Goal: Task Accomplishment & Management: Use online tool/utility

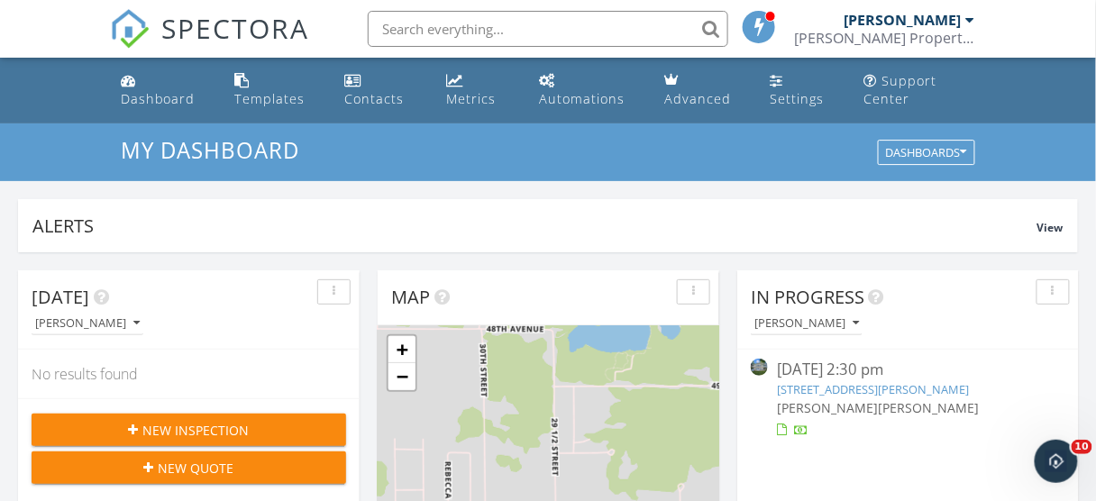
click at [1024, 114] on ul "Dashboard Templates Contacts Metrics Automations Advanced Settings Support Cent…" at bounding box center [548, 91] width 1096 height 66
click at [269, 76] on link "Templates" at bounding box center [275, 90] width 96 height 51
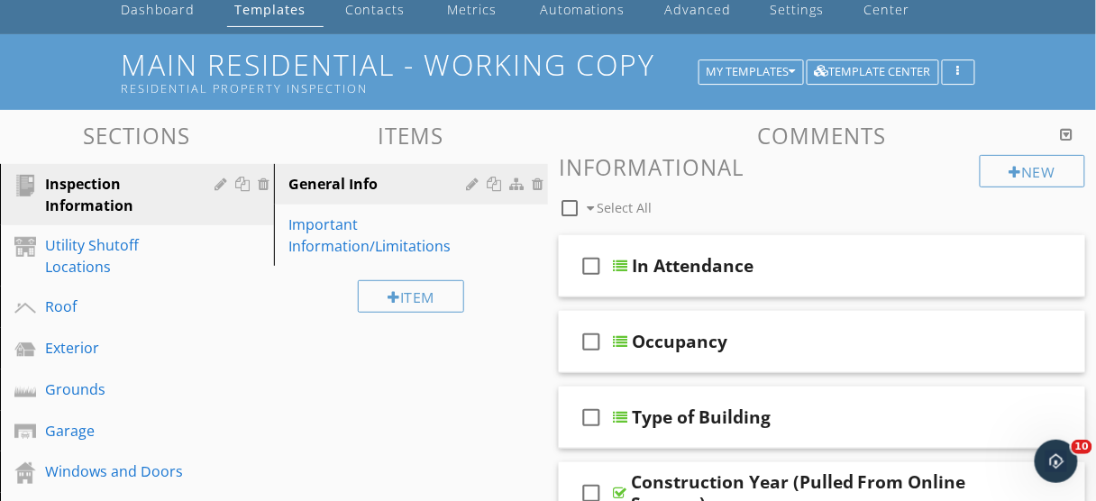
scroll to position [97, 0]
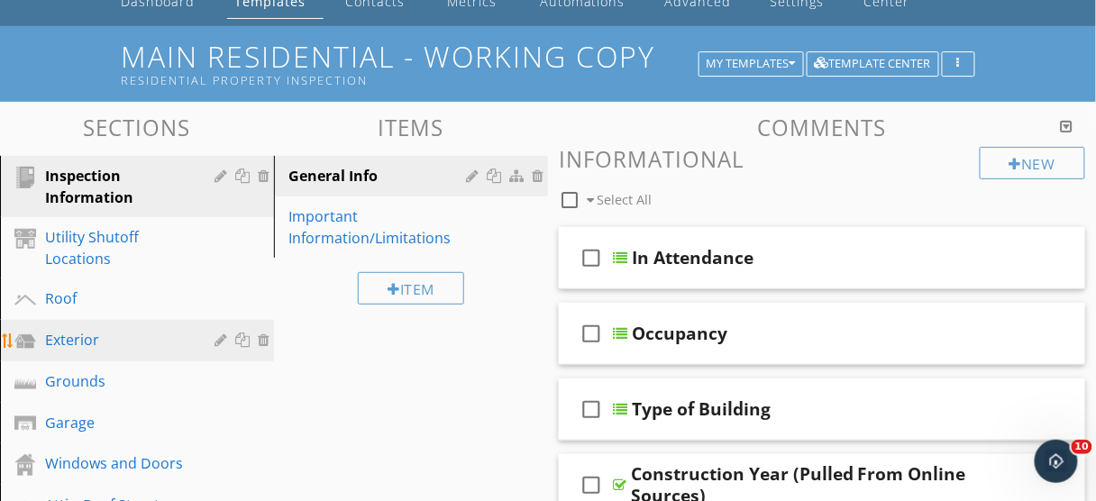
click at [142, 344] on div "Exterior" at bounding box center [116, 340] width 143 height 22
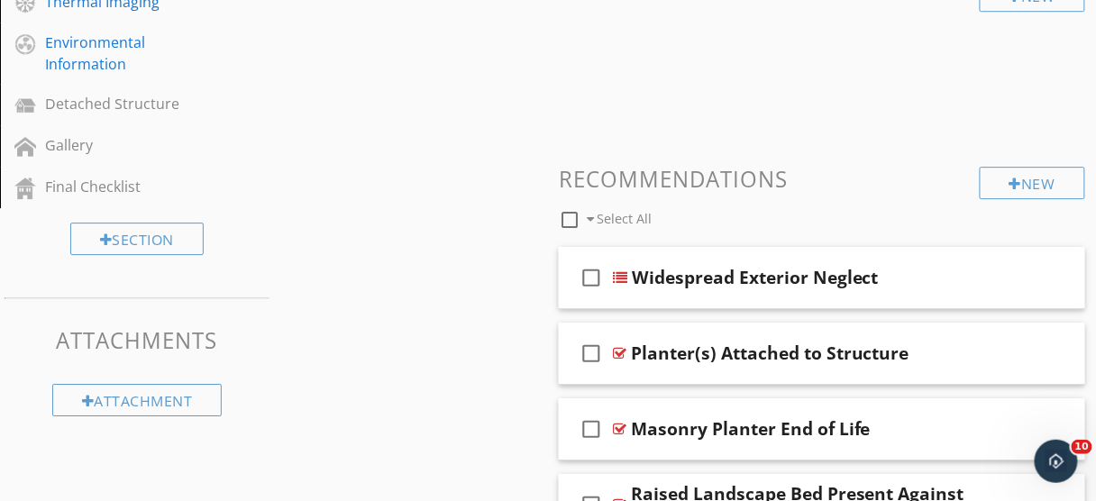
scroll to position [1324, 0]
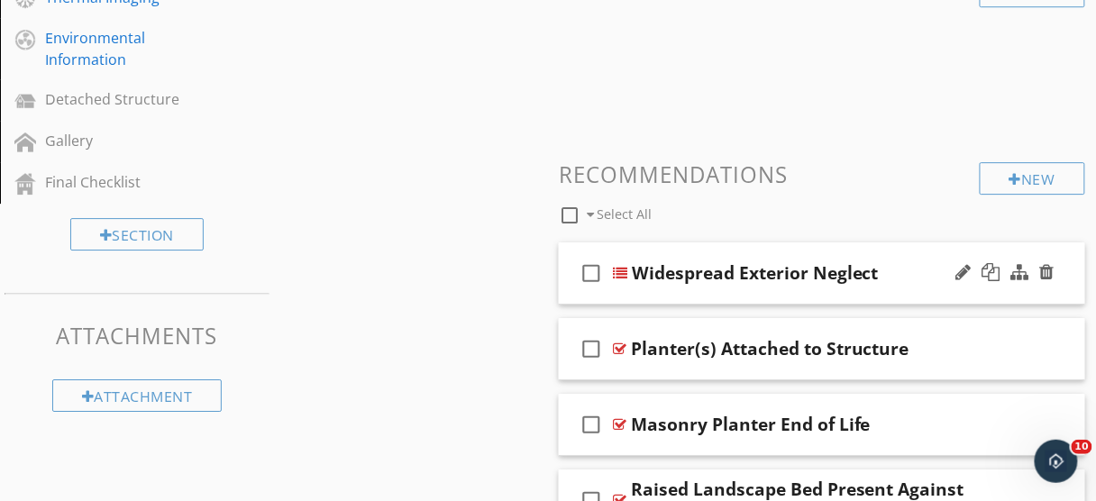
click at [862, 268] on div "check_box_outline_blank Widespread Exterior Neglect" at bounding box center [822, 273] width 526 height 62
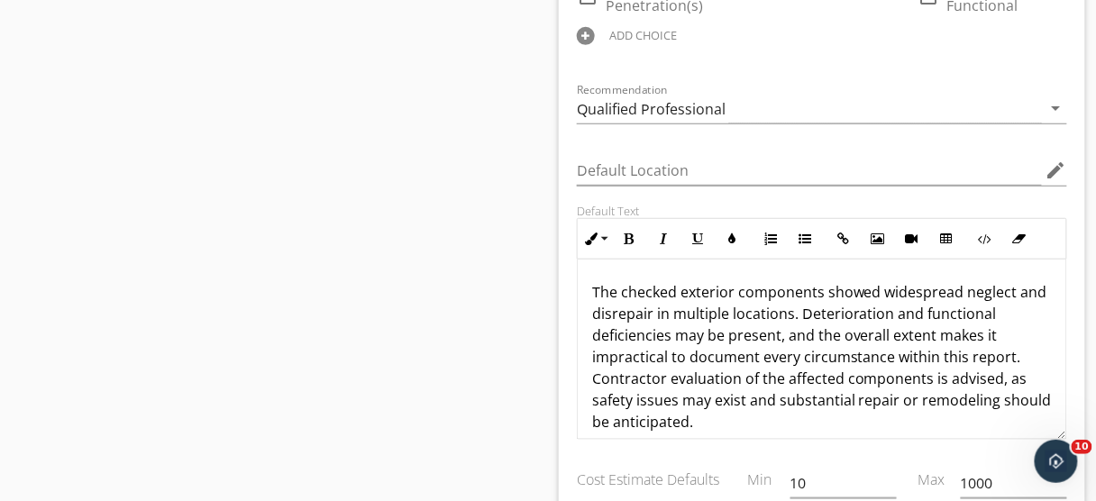
scroll to position [1981, 0]
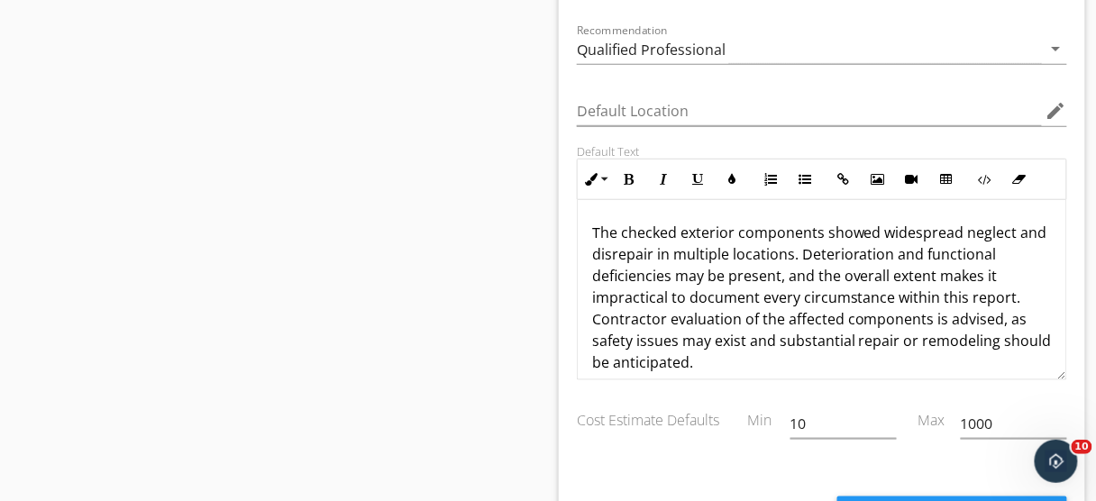
click at [1018, 270] on p "The checked exterior components showed widespread neglect and disrepair in mult…" at bounding box center [822, 297] width 460 height 151
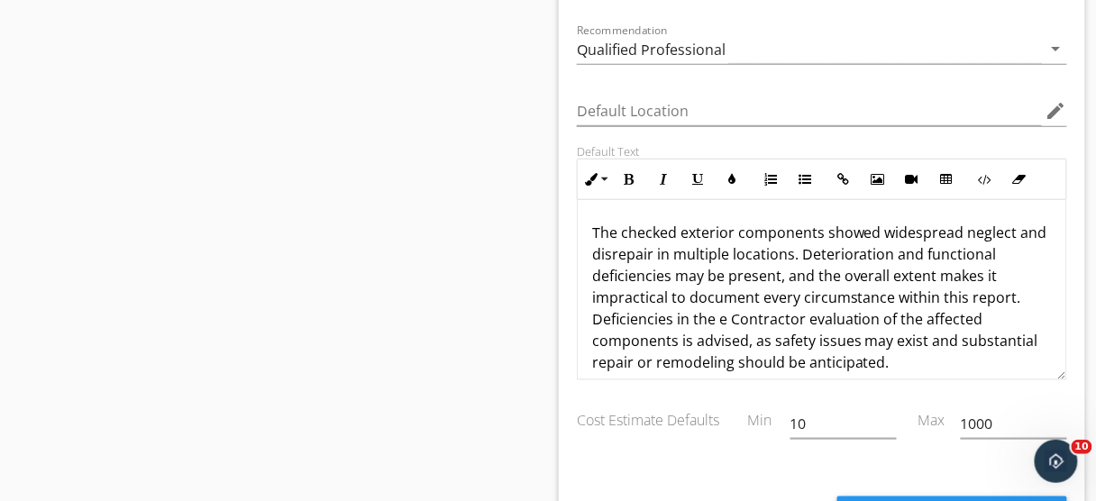
click at [724, 290] on p "The checked exterior components showed widespread neglect and disrepair in mult…" at bounding box center [822, 297] width 460 height 151
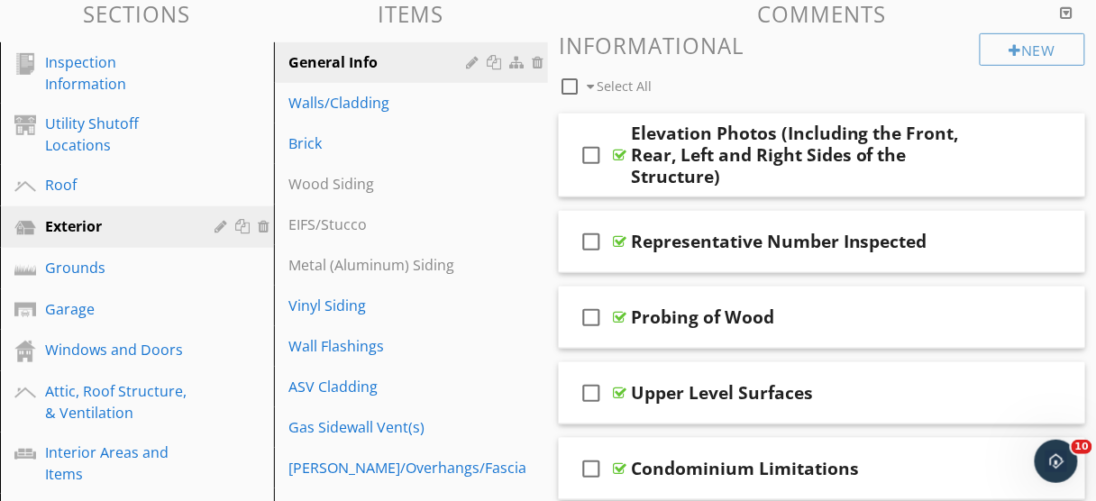
scroll to position [270, 0]
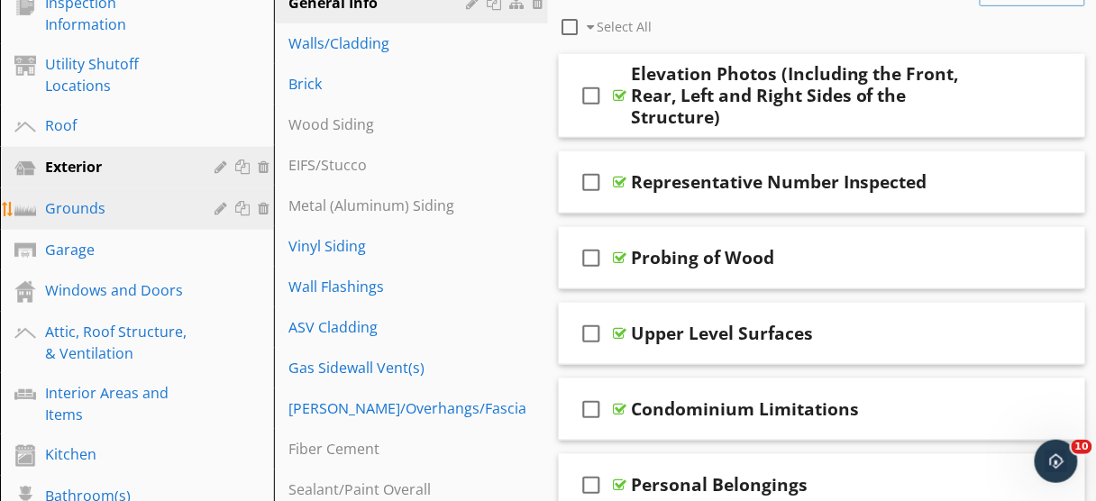
click at [142, 205] on div "Grounds" at bounding box center [116, 208] width 143 height 22
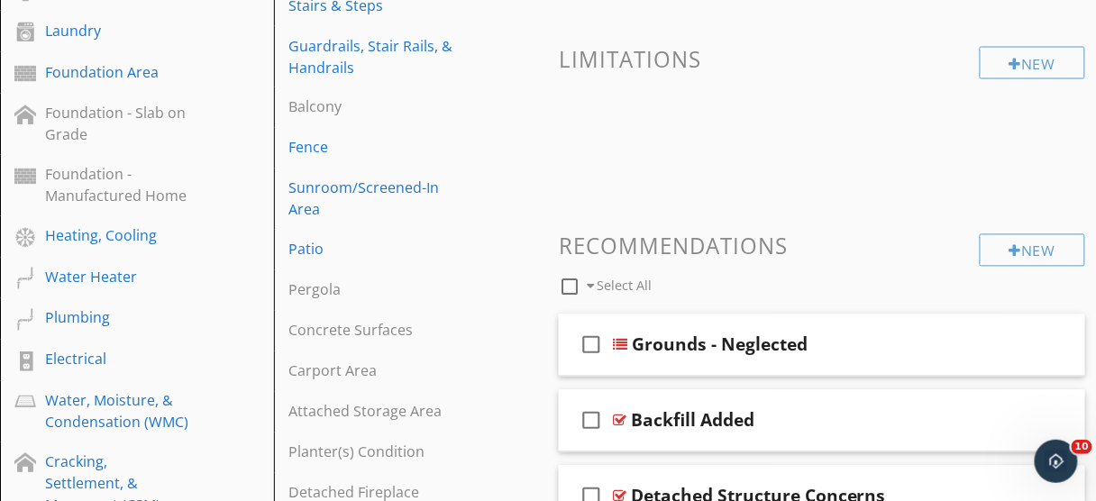
scroll to position [867, 0]
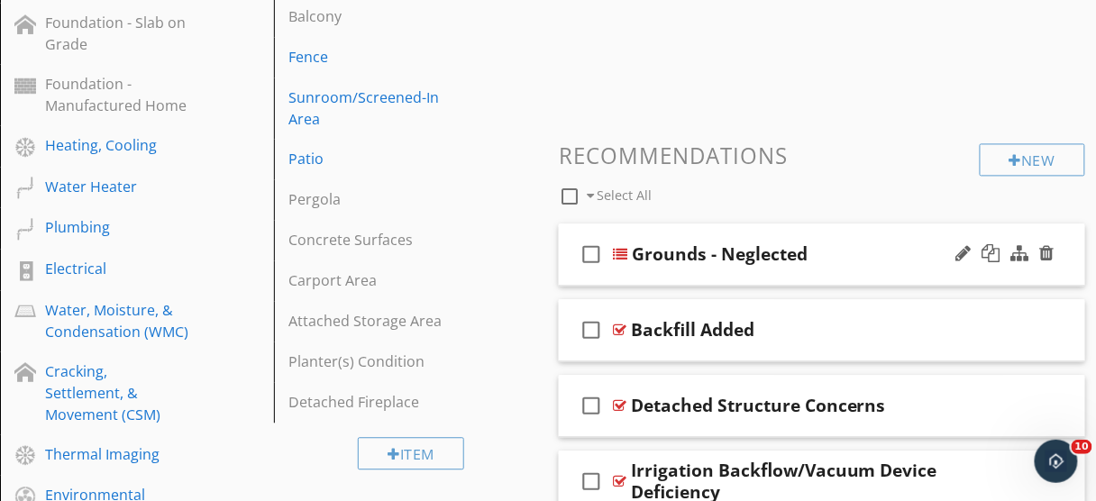
click at [756, 274] on div "check_box_outline_blank Grounds - Neglected" at bounding box center [822, 254] width 526 height 62
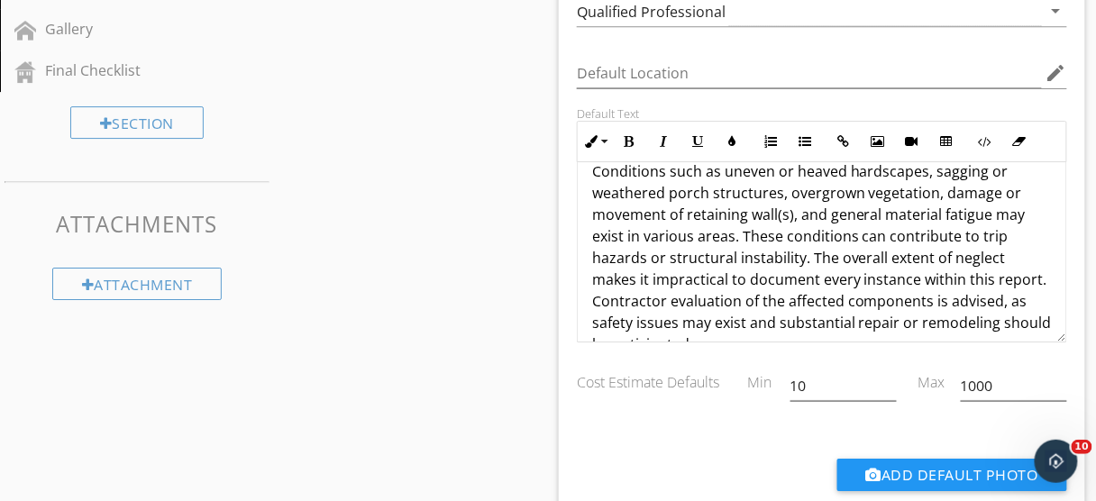
scroll to position [73, 0]
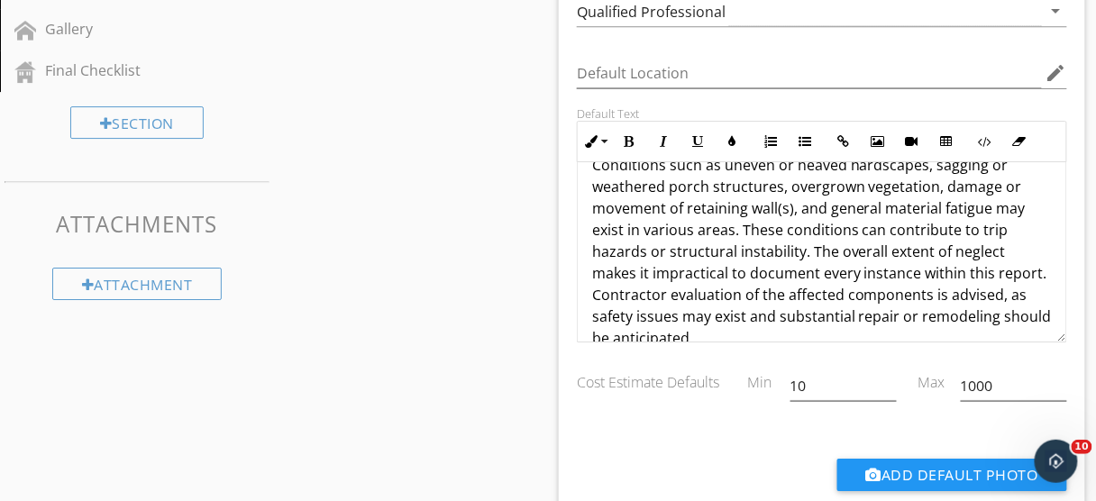
click at [799, 248] on p "The grounds in general show signs of neglect, with multiple components exhibiti…" at bounding box center [822, 230] width 460 height 238
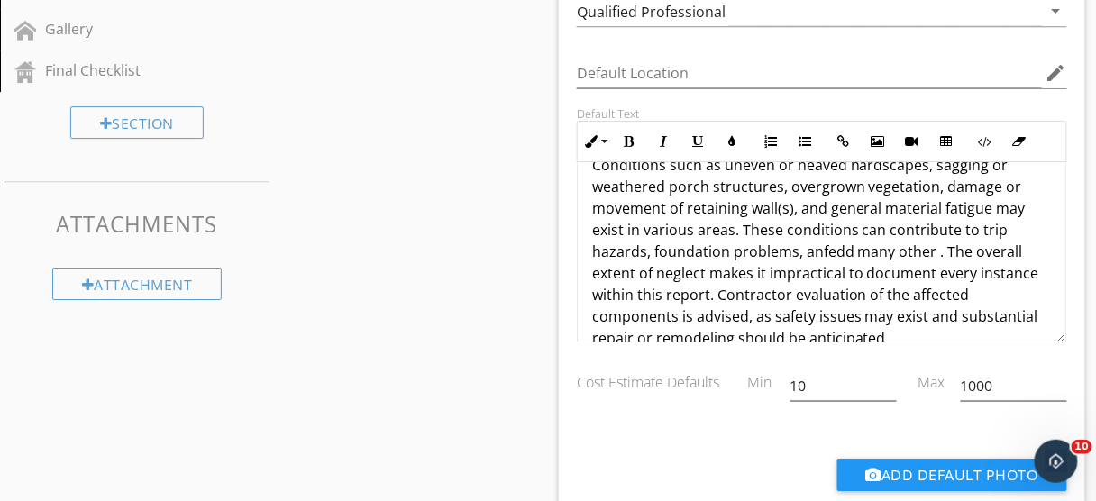
click at [816, 246] on p "The grounds in general show signs of neglect, with multiple components exhibiti…" at bounding box center [822, 230] width 460 height 238
drag, startPoint x: 916, startPoint y: 246, endPoint x: 807, endPoint y: 254, distance: 109.3
click at [807, 254] on p "The grounds in general show signs of neglect, with multiple components exhibiti…" at bounding box center [822, 230] width 460 height 238
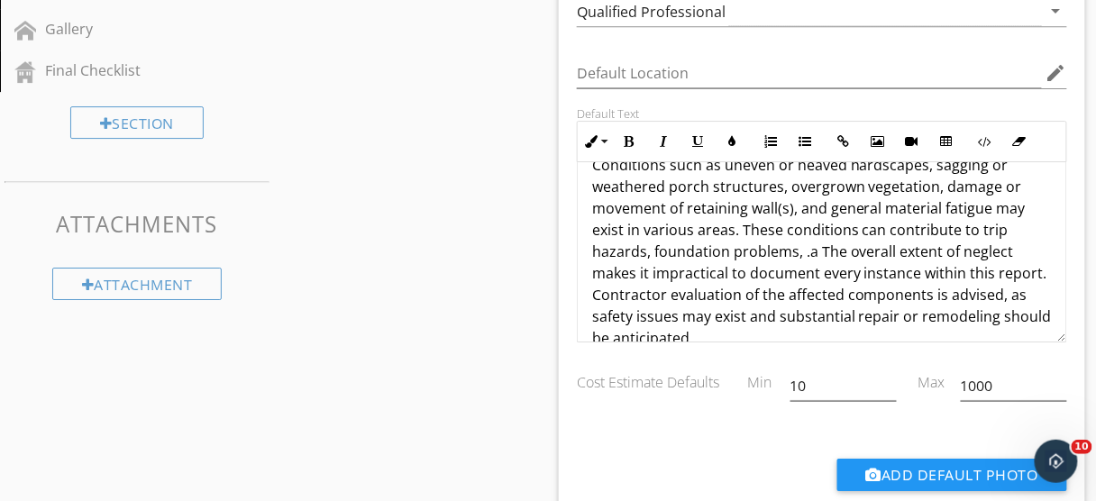
click at [807, 254] on p "The grounds in general show signs of neglect, with multiple components exhibiti…" at bounding box center [822, 230] width 460 height 238
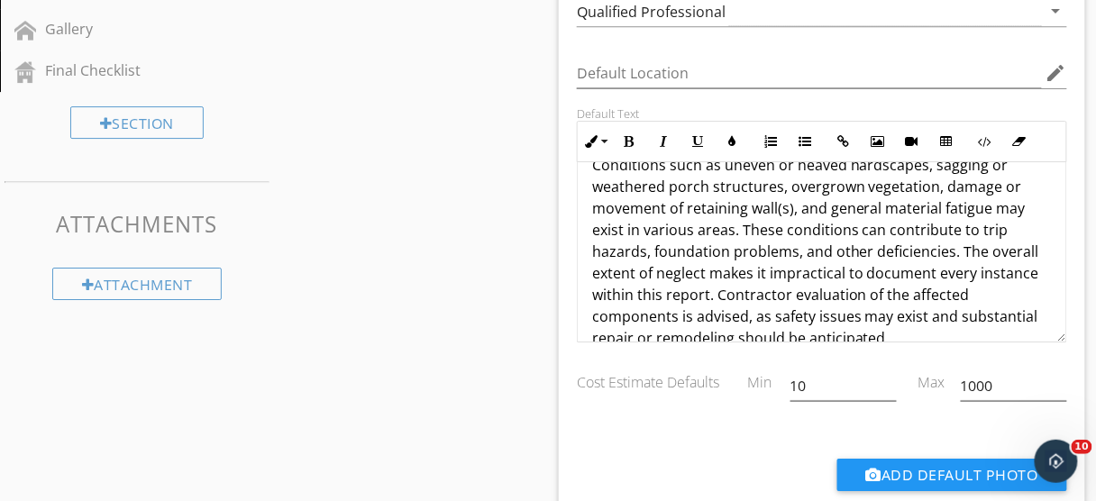
click at [651, 247] on p "The grounds in general show signs of neglect, with multiple components exhibiti…" at bounding box center [822, 230] width 460 height 238
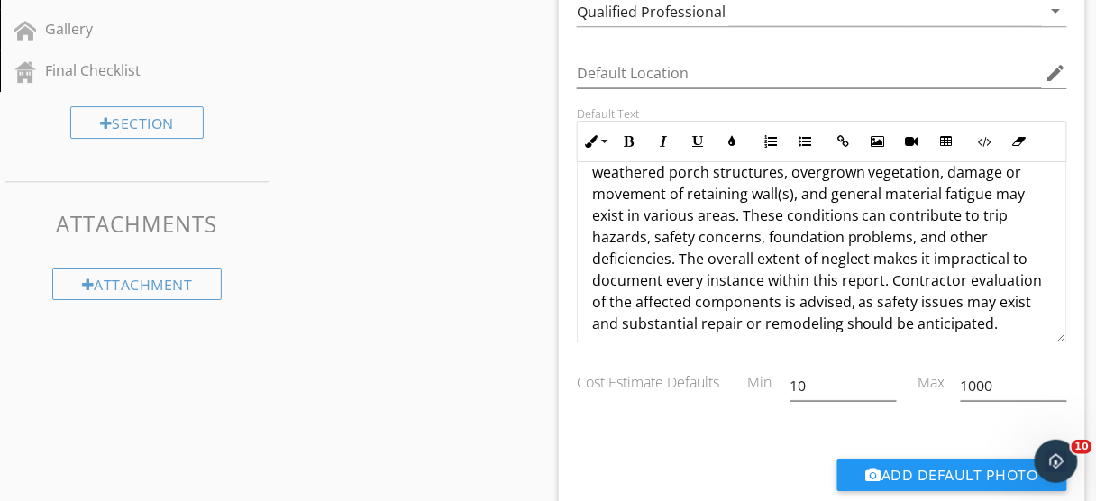
scroll to position [101, 0]
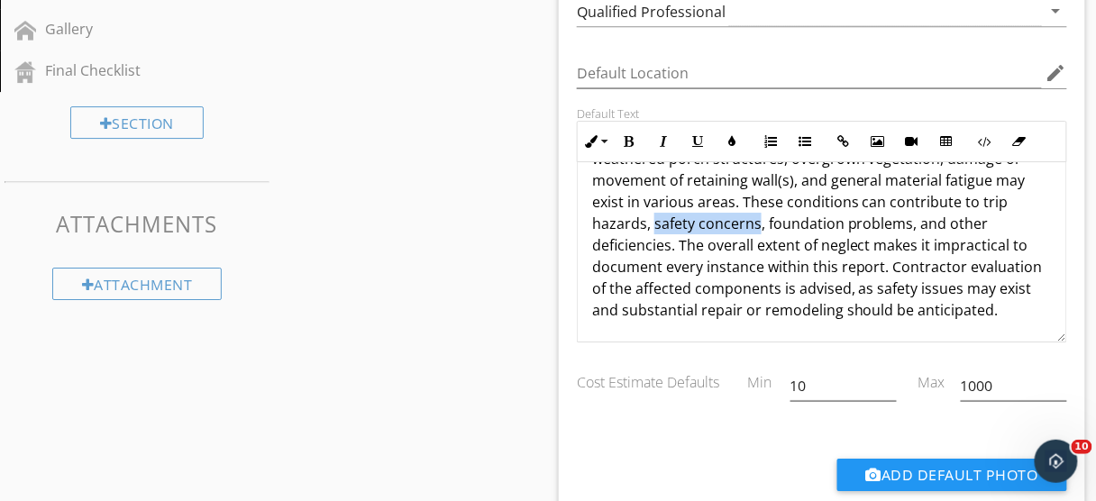
drag, startPoint x: 754, startPoint y: 217, endPoint x: 653, endPoint y: 228, distance: 101.5
click at [653, 228] on p "The grounds in general show signs of neglect, with multiple components exhibiti…" at bounding box center [822, 202] width 460 height 238
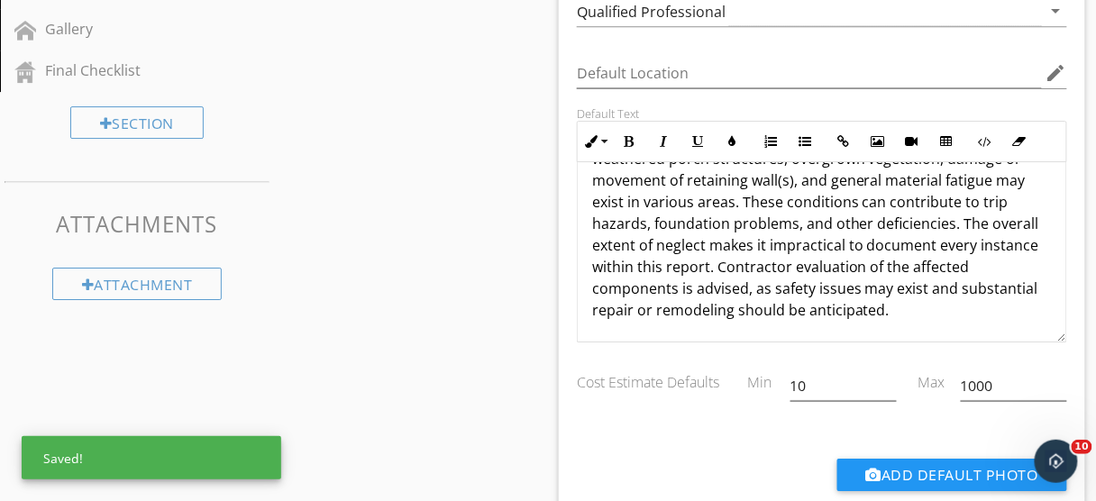
click at [1008, 198] on p "The grounds in general show signs of neglect, with multiple components exhibiti…" at bounding box center [822, 202] width 460 height 238
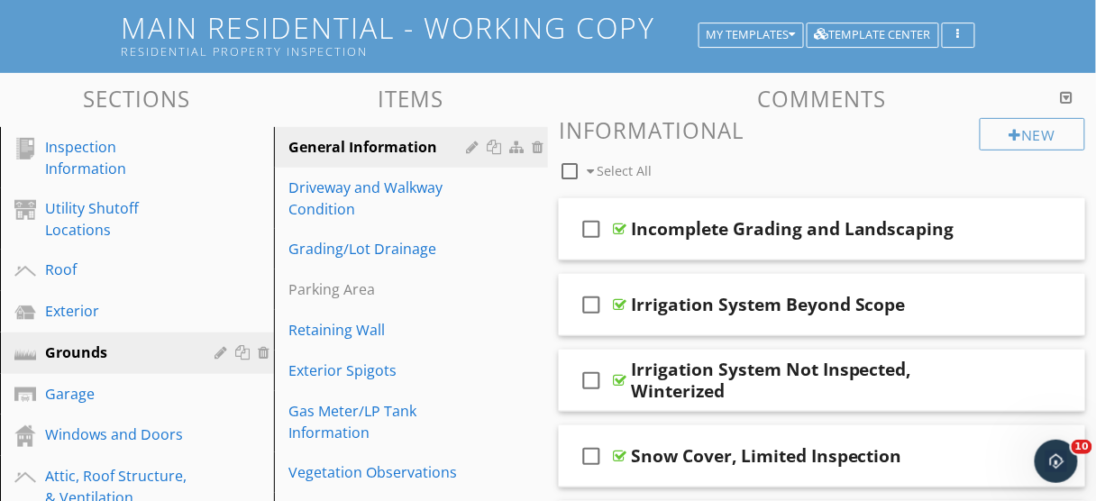
scroll to position [204, 0]
